Goal: Navigation & Orientation: Go to known website

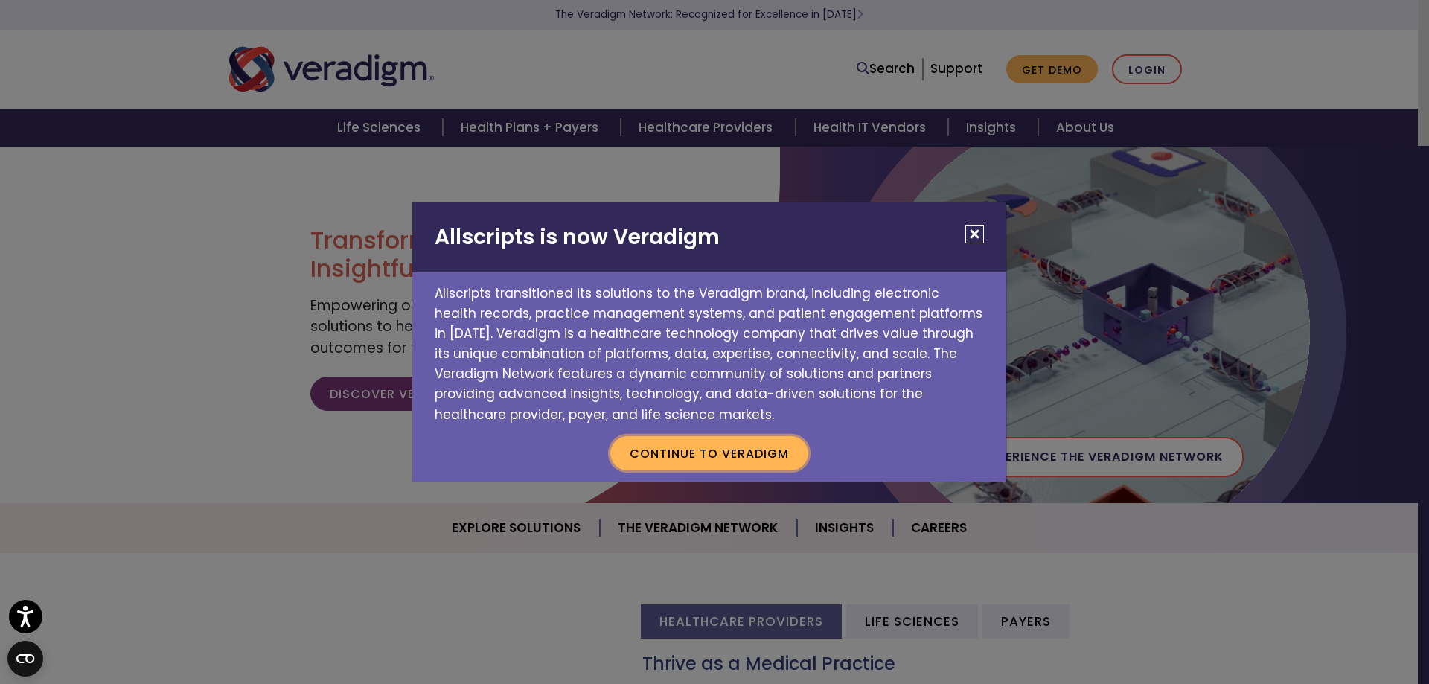
click at [770, 452] on button "Continue to Veradigm" at bounding box center [709, 453] width 198 height 34
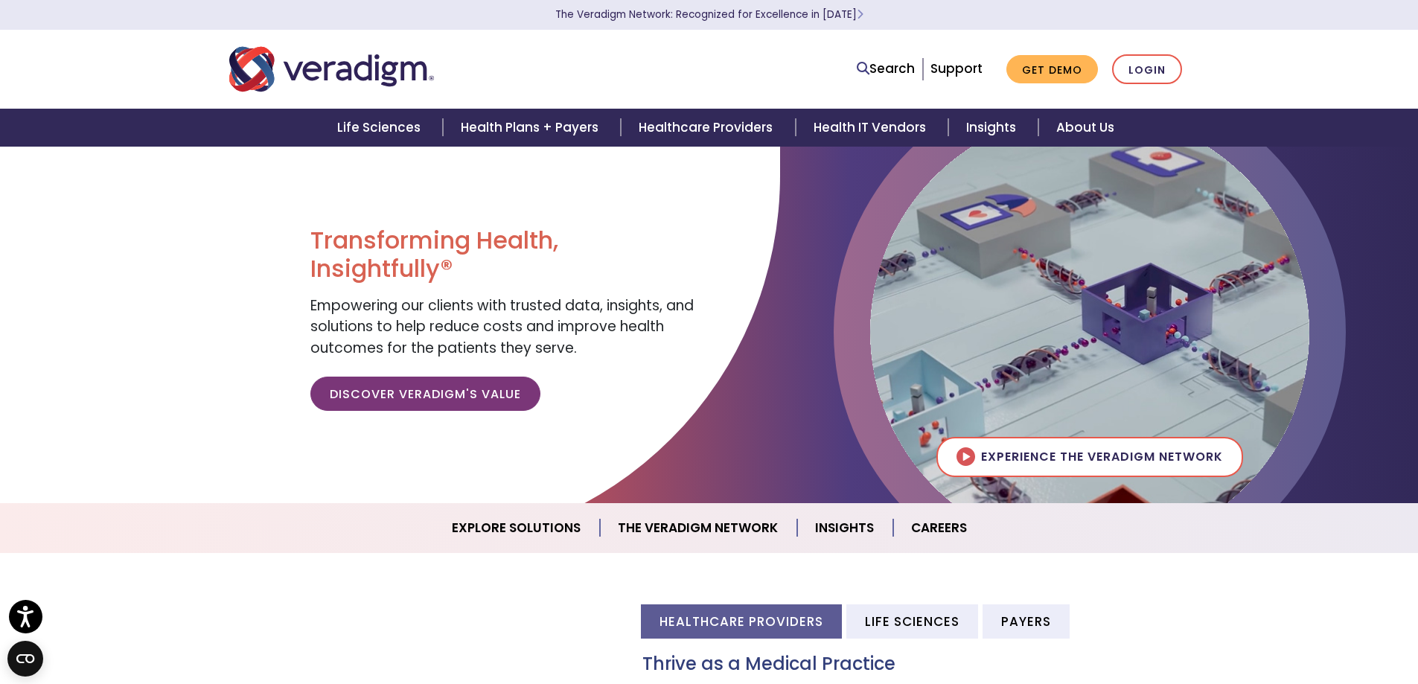
click at [1183, 57] on ul "Search Support Get Demo Login" at bounding box center [1019, 69] width 340 height 31
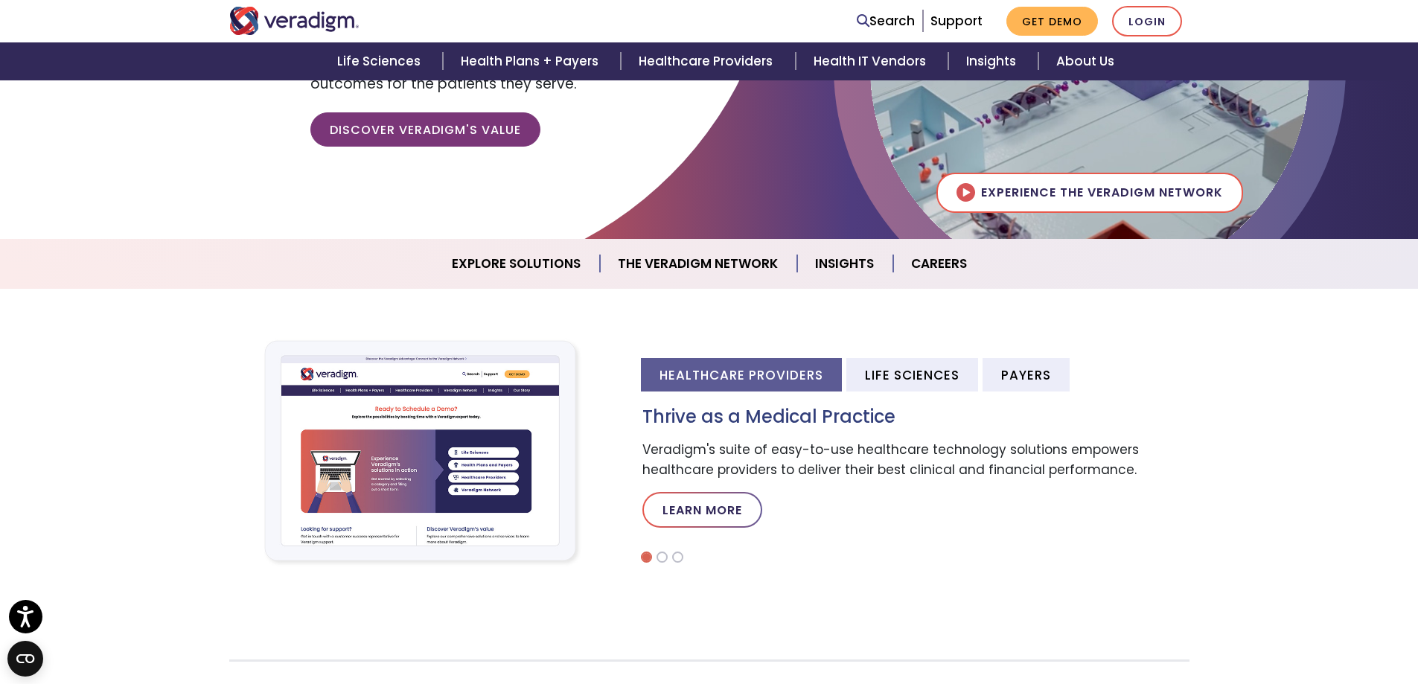
scroll to position [372, 0]
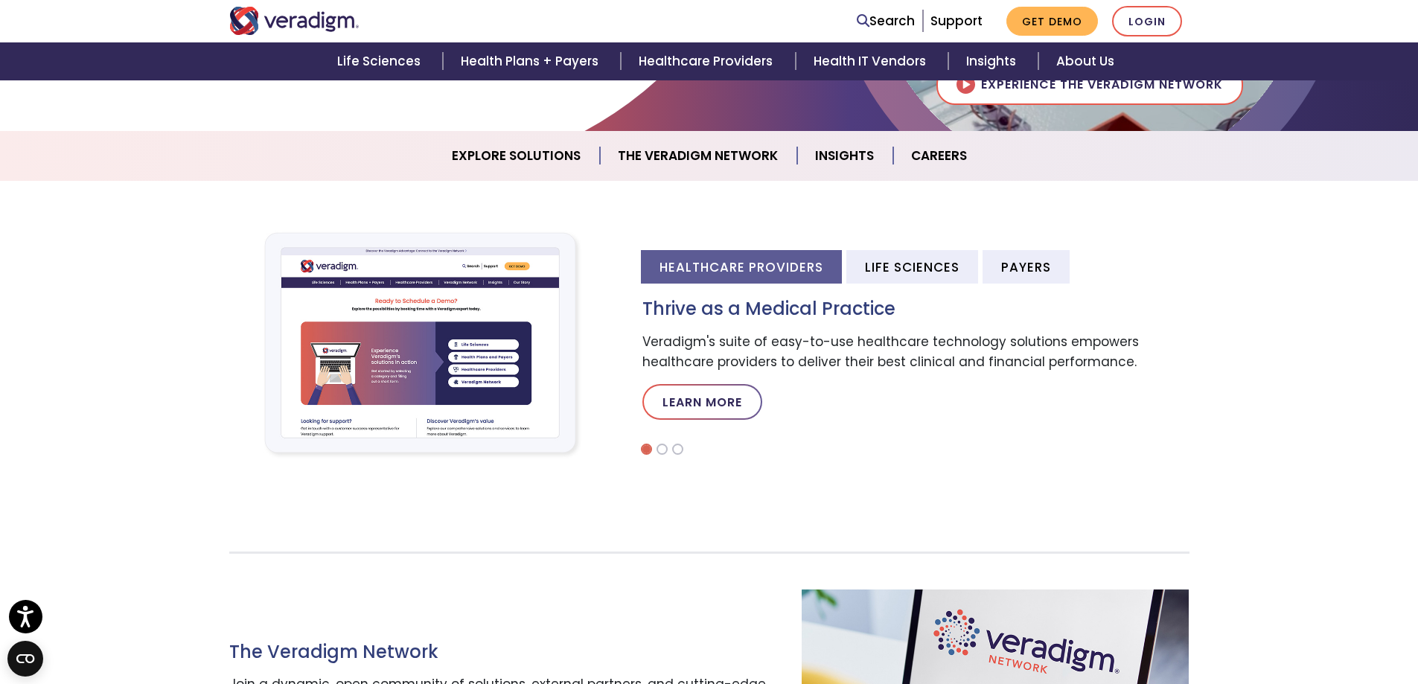
click at [1154, 5] on nav "Search Support Get Demo Login" at bounding box center [709, 21] width 1418 height 42
click at [1137, 24] on link "Login" at bounding box center [1147, 21] width 70 height 31
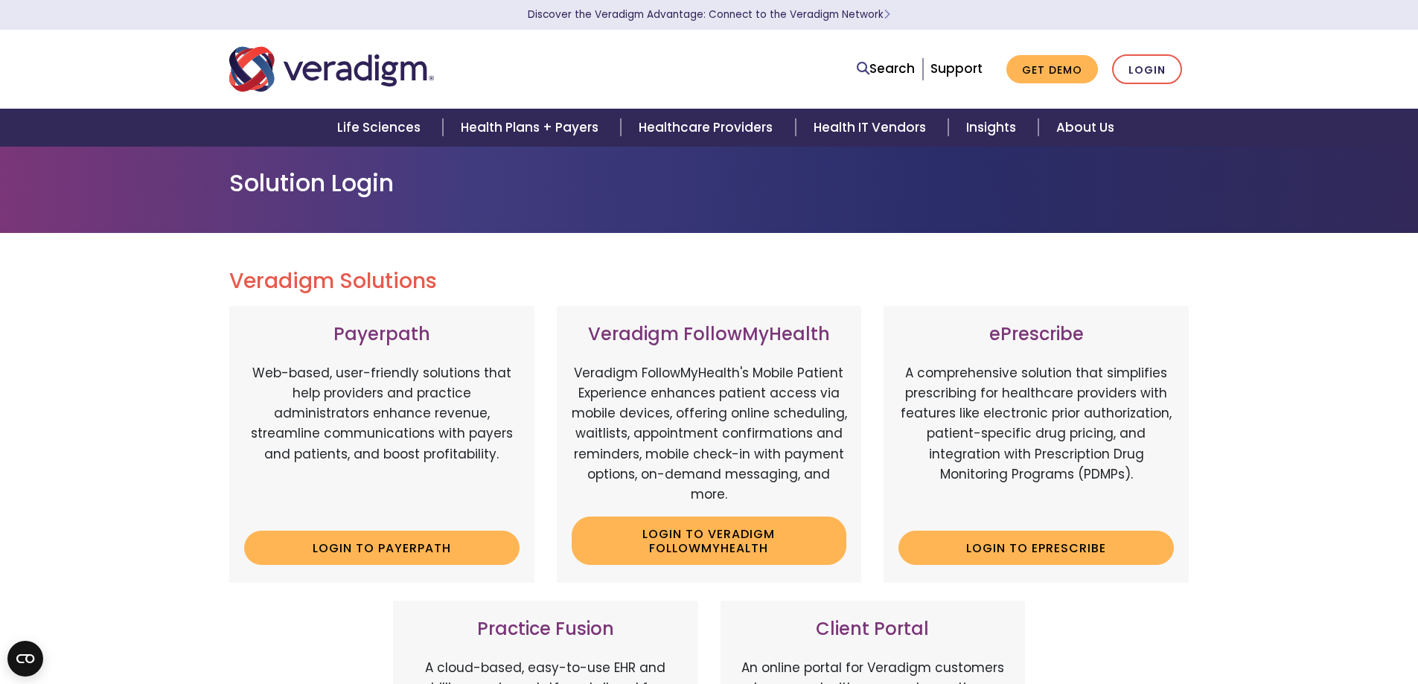
scroll to position [298, 0]
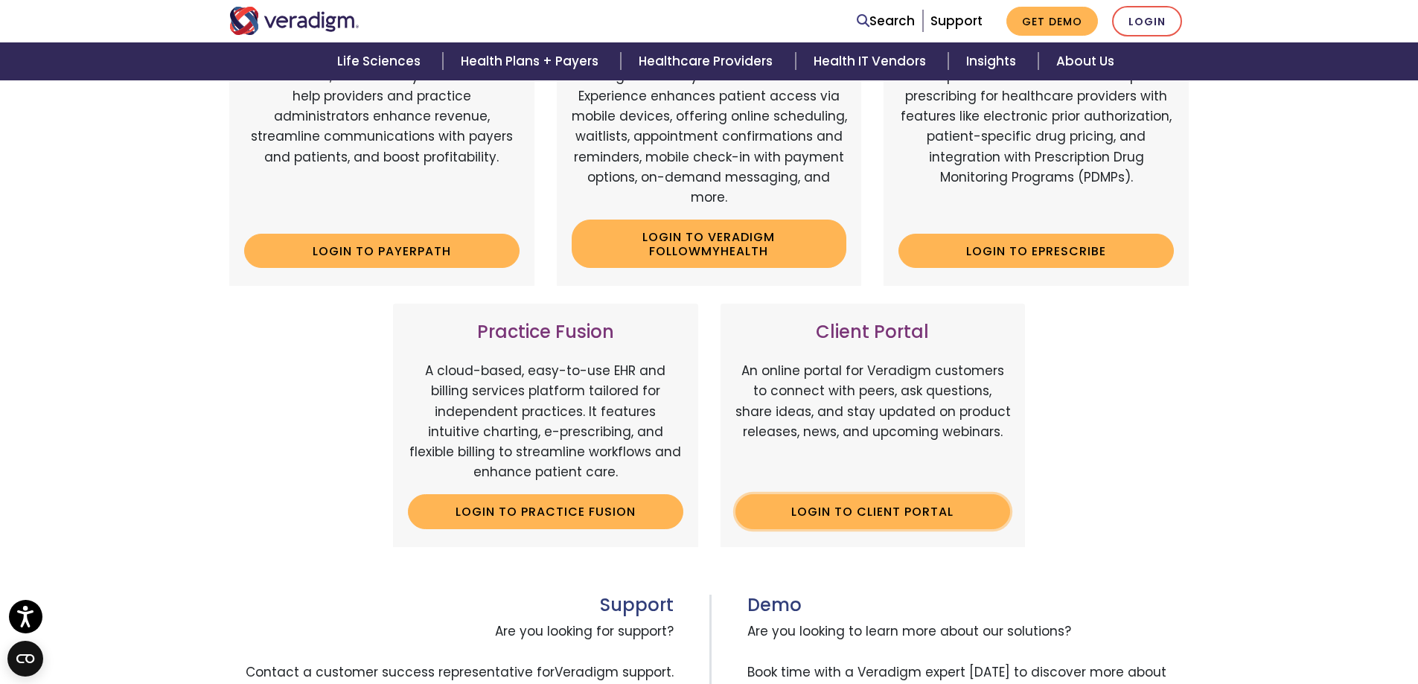
click at [950, 513] on link "Login to Client Portal" at bounding box center [872, 511] width 275 height 34
